Goal: Transaction & Acquisition: Purchase product/service

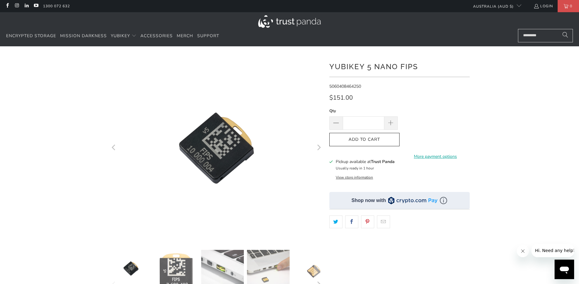
drag, startPoint x: 351, startPoint y: 124, endPoint x: 380, endPoint y: 124, distance: 29.3
click at [380, 124] on input "*" at bounding box center [363, 123] width 41 height 13
click at [370, 123] on input "*" at bounding box center [363, 123] width 41 height 13
type input "*"
click at [378, 139] on span "Add to Cart" at bounding box center [364, 139] width 57 height 5
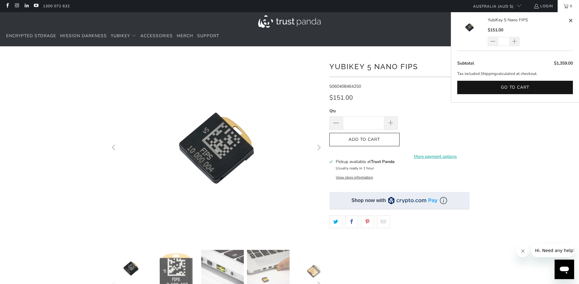
click at [567, 6] on link "9" at bounding box center [567, 6] width 21 height 12
